Goal: Task Accomplishment & Management: Use online tool/utility

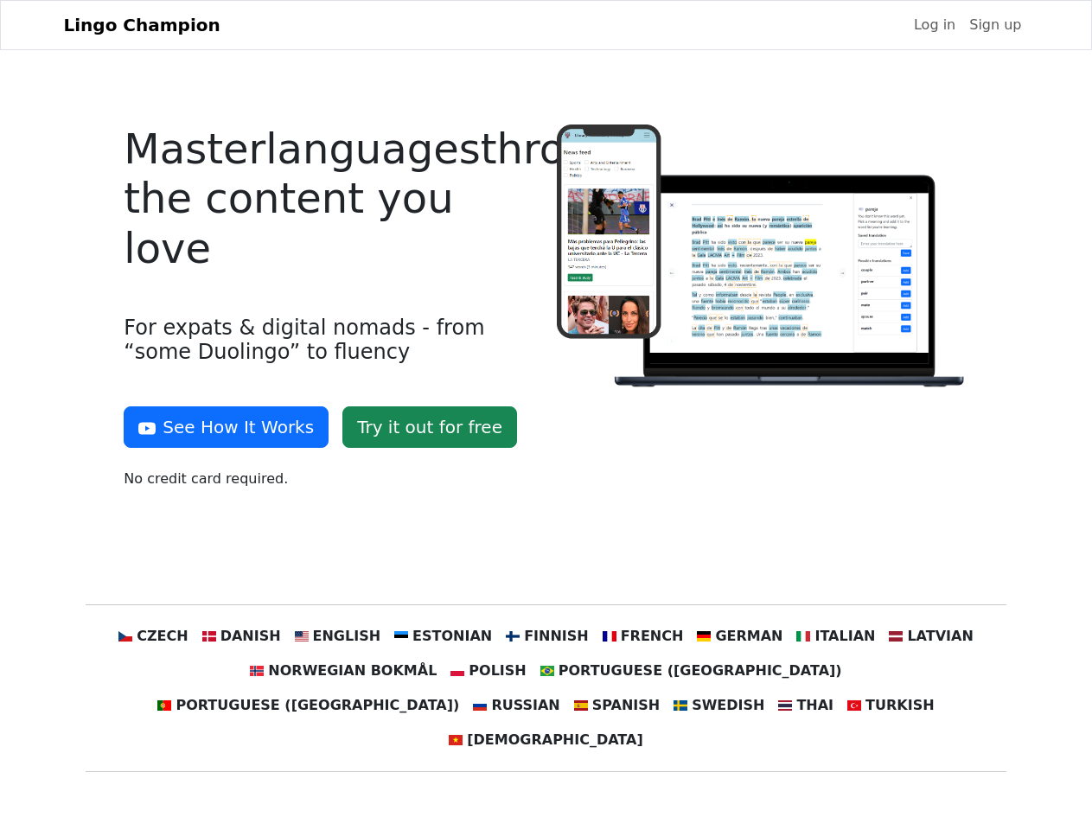
click at [546, 415] on div at bounding box center [762, 313] width 432 height 379
